Goal: Task Accomplishment & Management: Use online tool/utility

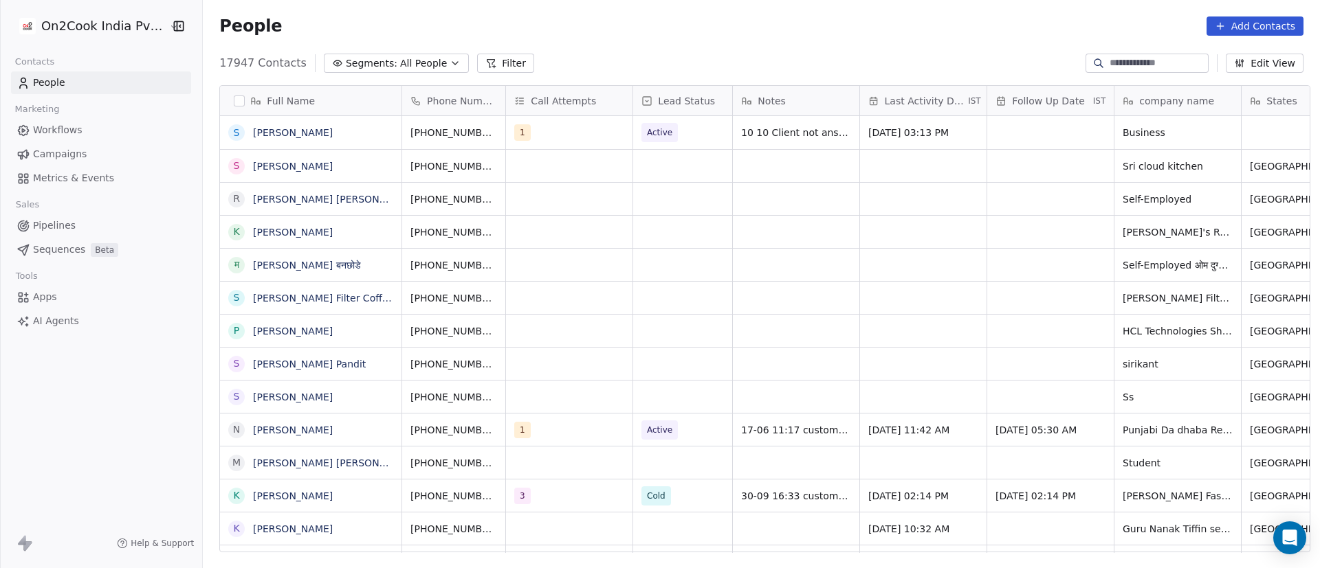
scroll to position [485, 1107]
drag, startPoint x: 0, startPoint y: 0, endPoint x: 621, endPoint y: 34, distance: 622.2
click at [654, 68] on div "17947 Contacts Segments: All People Filter Edit View" at bounding box center [761, 63] width 1117 height 22
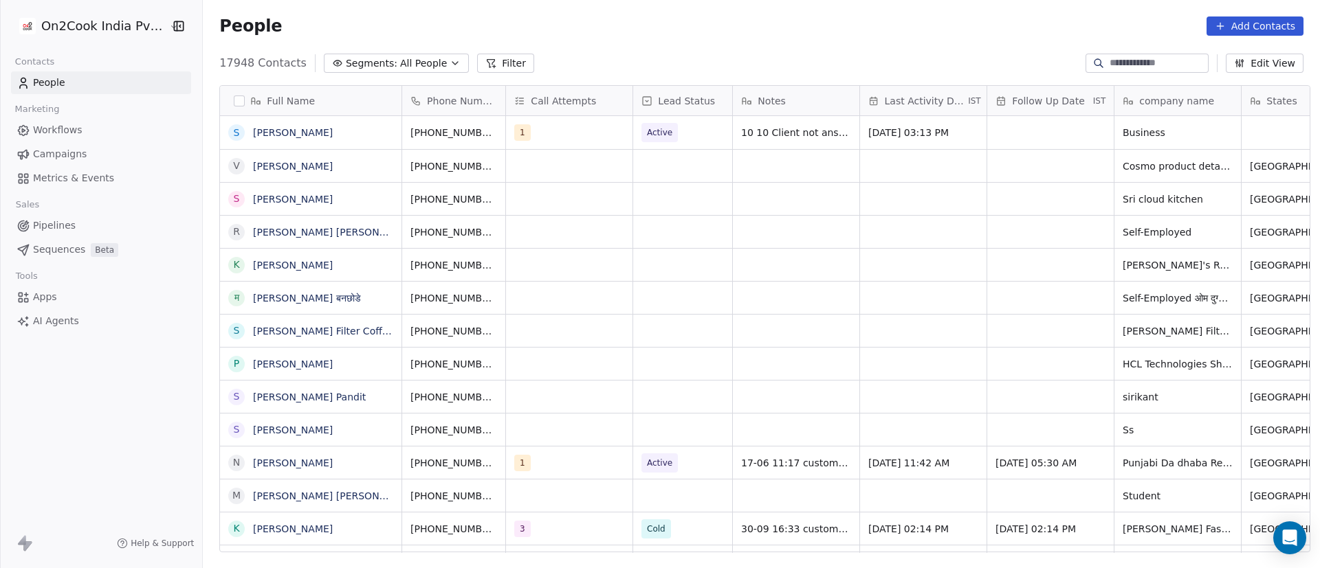
click at [503, 67] on button "Filter" at bounding box center [505, 63] width 57 height 19
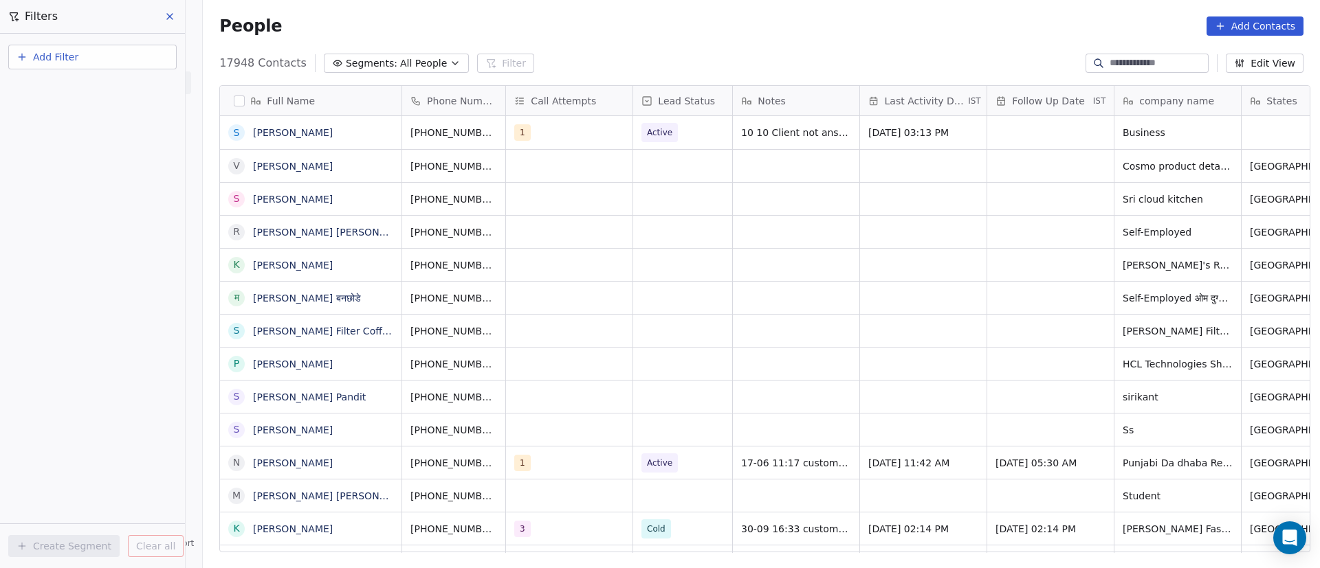
click at [156, 59] on button "Add Filter" at bounding box center [92, 57] width 168 height 25
click at [130, 89] on div "Contact properties" at bounding box center [93, 89] width 140 height 14
type input "***"
click at [114, 132] on div "Assignee" at bounding box center [93, 139] width 140 height 14
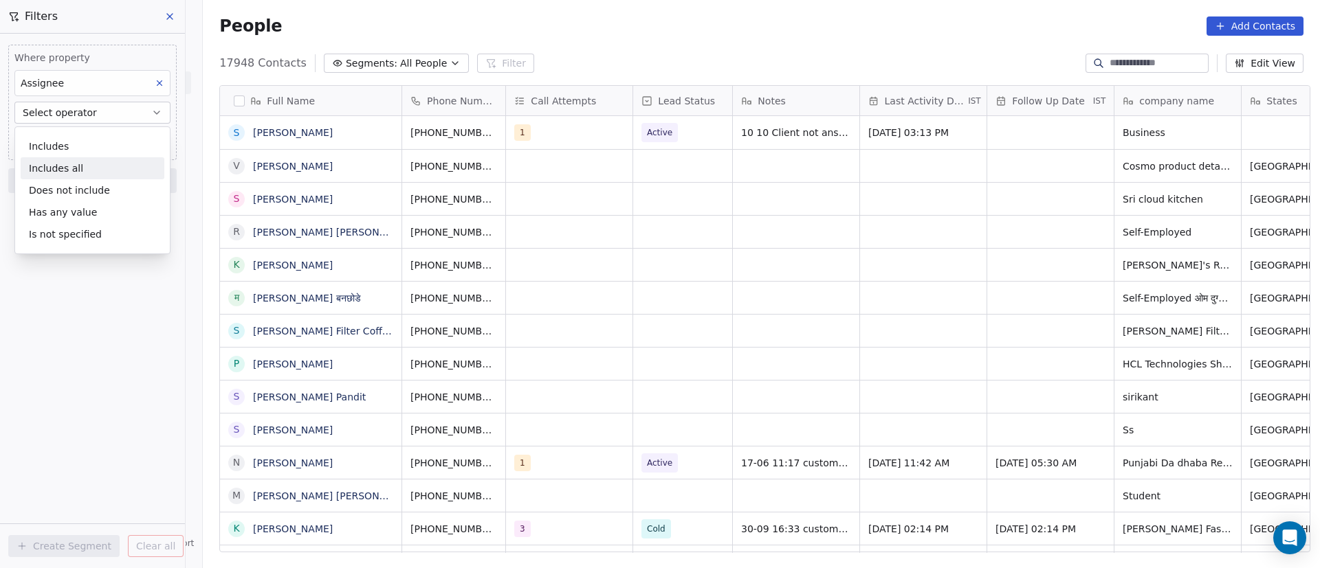
click at [122, 171] on div "Includes all" at bounding box center [93, 168] width 144 height 22
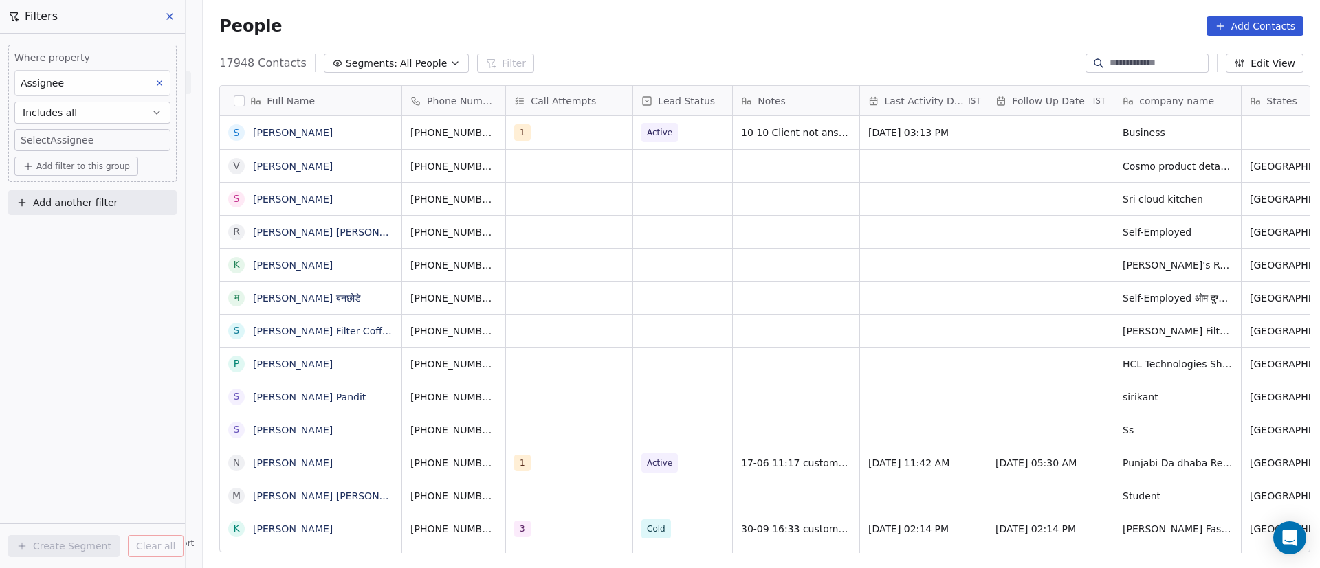
click at [140, 147] on body "On2Cook India Pvt. Ltd. Contacts People Marketing Workflows Campaigns Metrics &…" at bounding box center [660, 284] width 1320 height 568
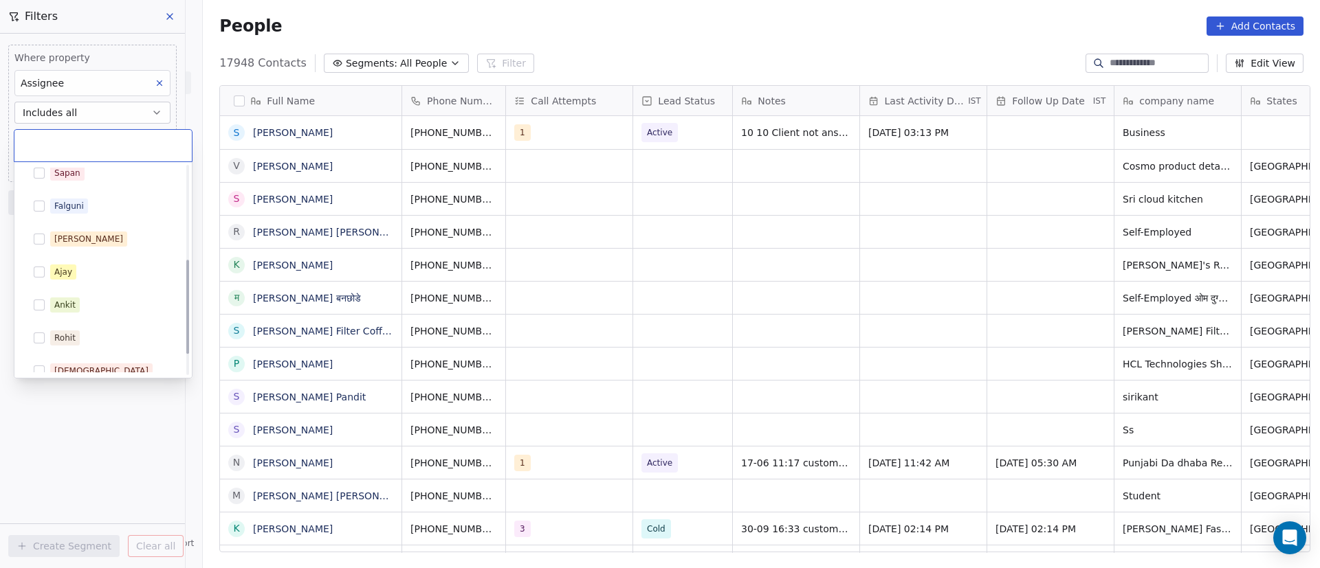
scroll to position [252, 0]
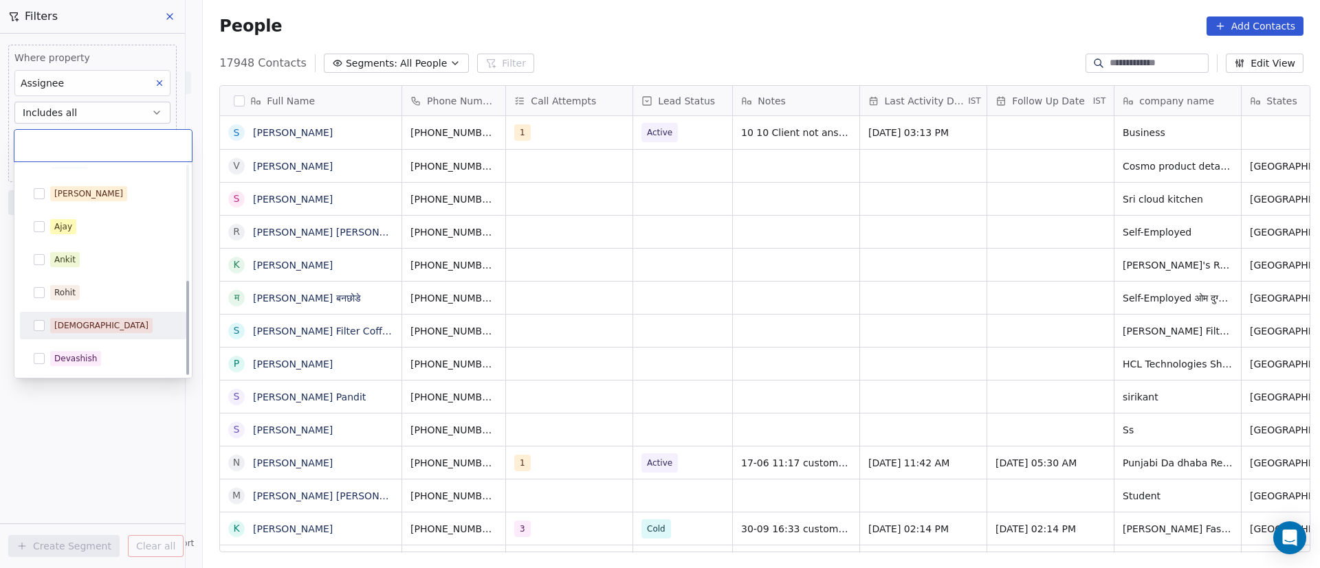
click at [116, 333] on div "[DEMOGRAPHIC_DATA]" at bounding box center [102, 326] width 155 height 22
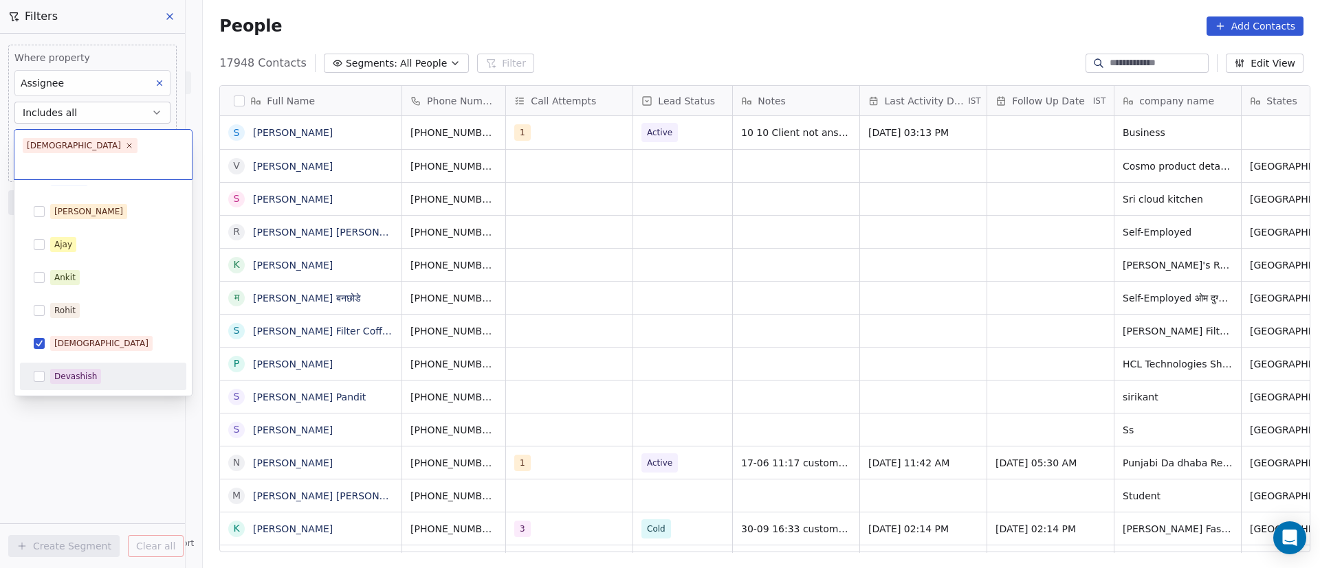
click at [105, 404] on html "On2Cook India Pvt. Ltd. Contacts People Marketing Workflows Campaigns Metrics &…" at bounding box center [660, 284] width 1320 height 568
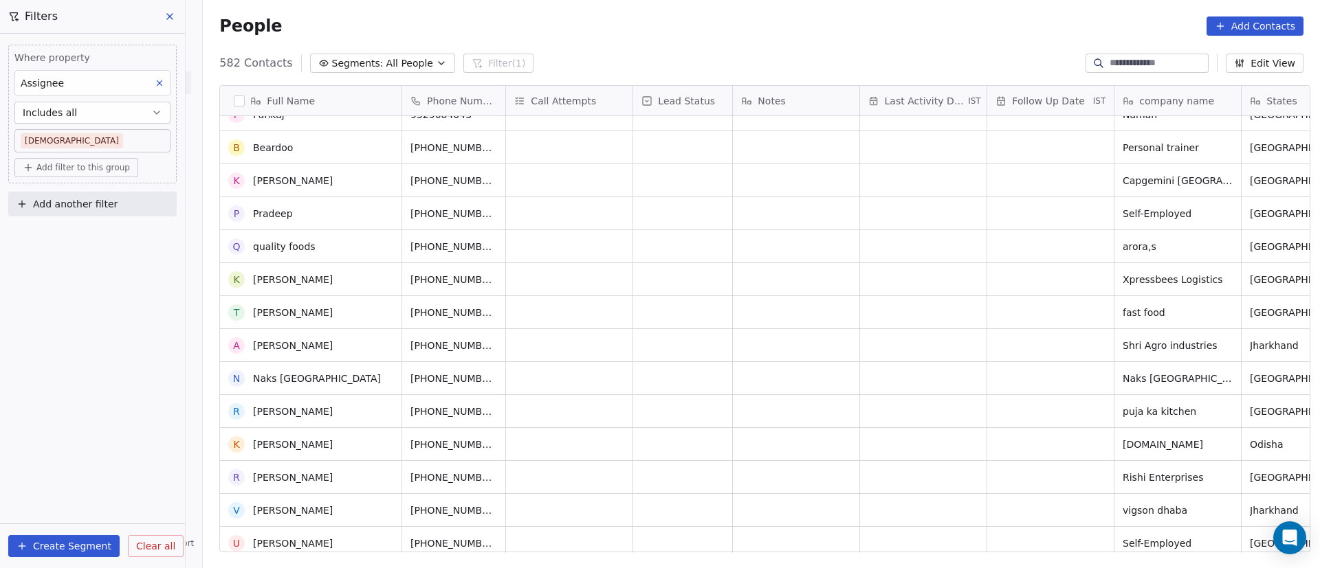
scroll to position [0, 0]
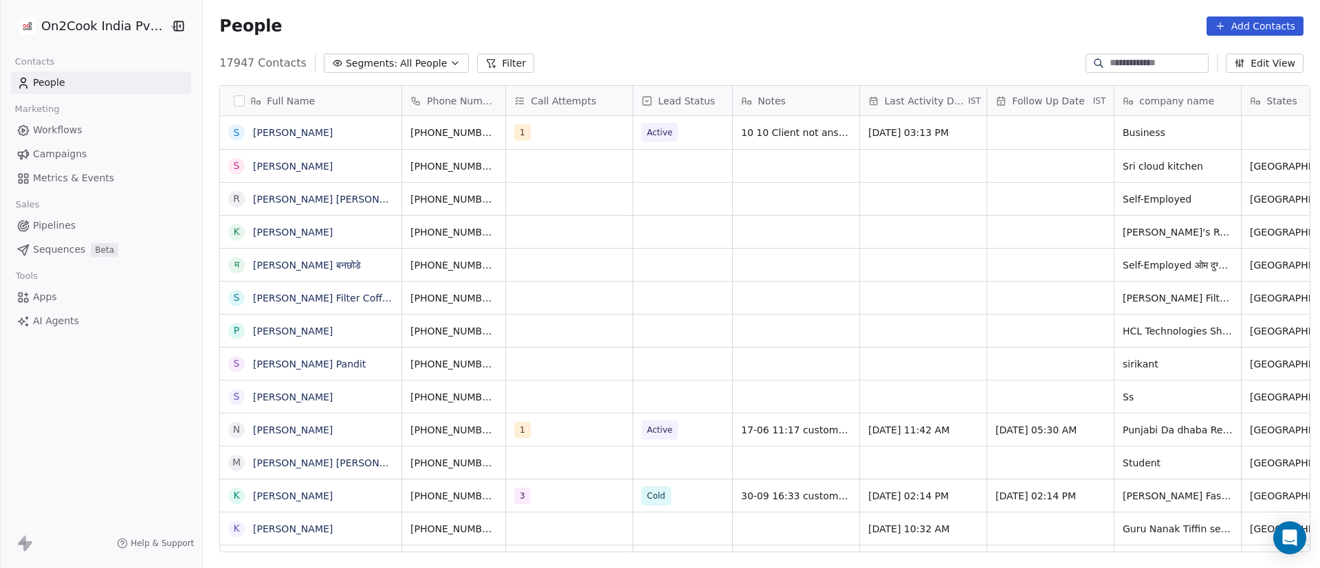
scroll to position [16, 16]
